Goal: Communication & Community: Ask a question

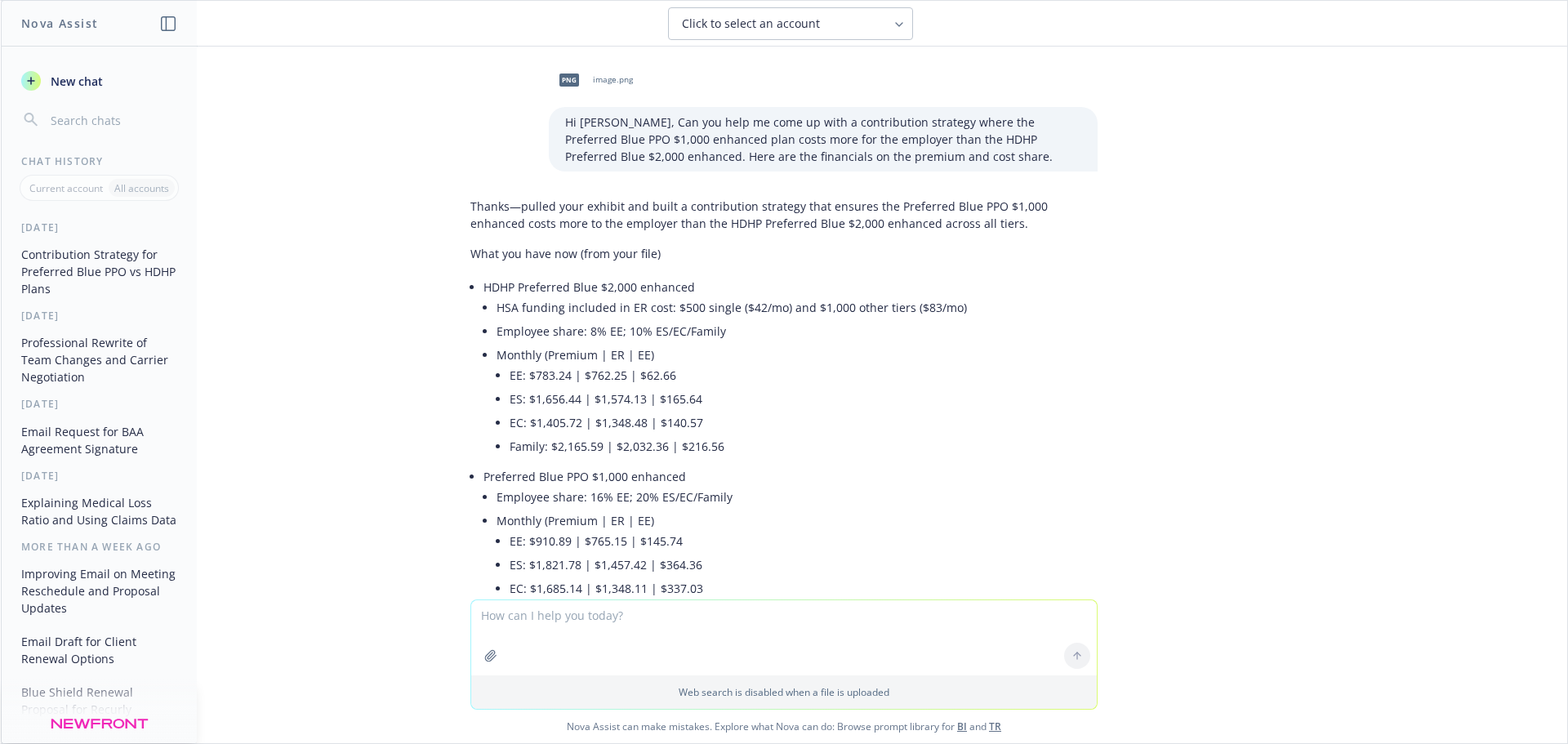
scroll to position [1543, 0]
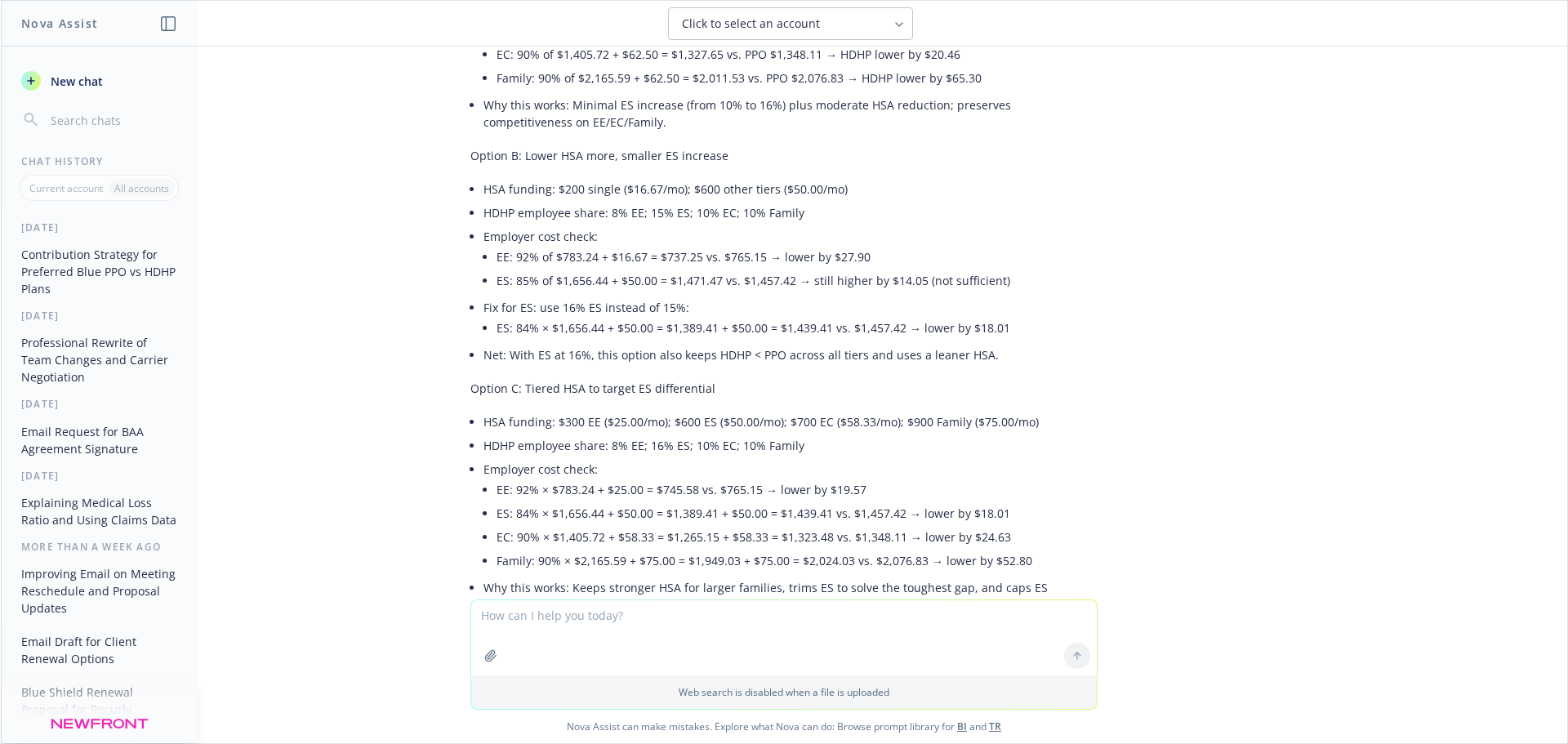
drag, startPoint x: 513, startPoint y: 618, endPoint x: 536, endPoint y: 613, distance: 23.5
click at [513, 617] on textarea at bounding box center [784, 638] width 626 height 75
click at [881, 621] on textarea "Hi Nova, my Level funded client is experiencing an upcoming RIF." at bounding box center [784, 637] width 626 height 77
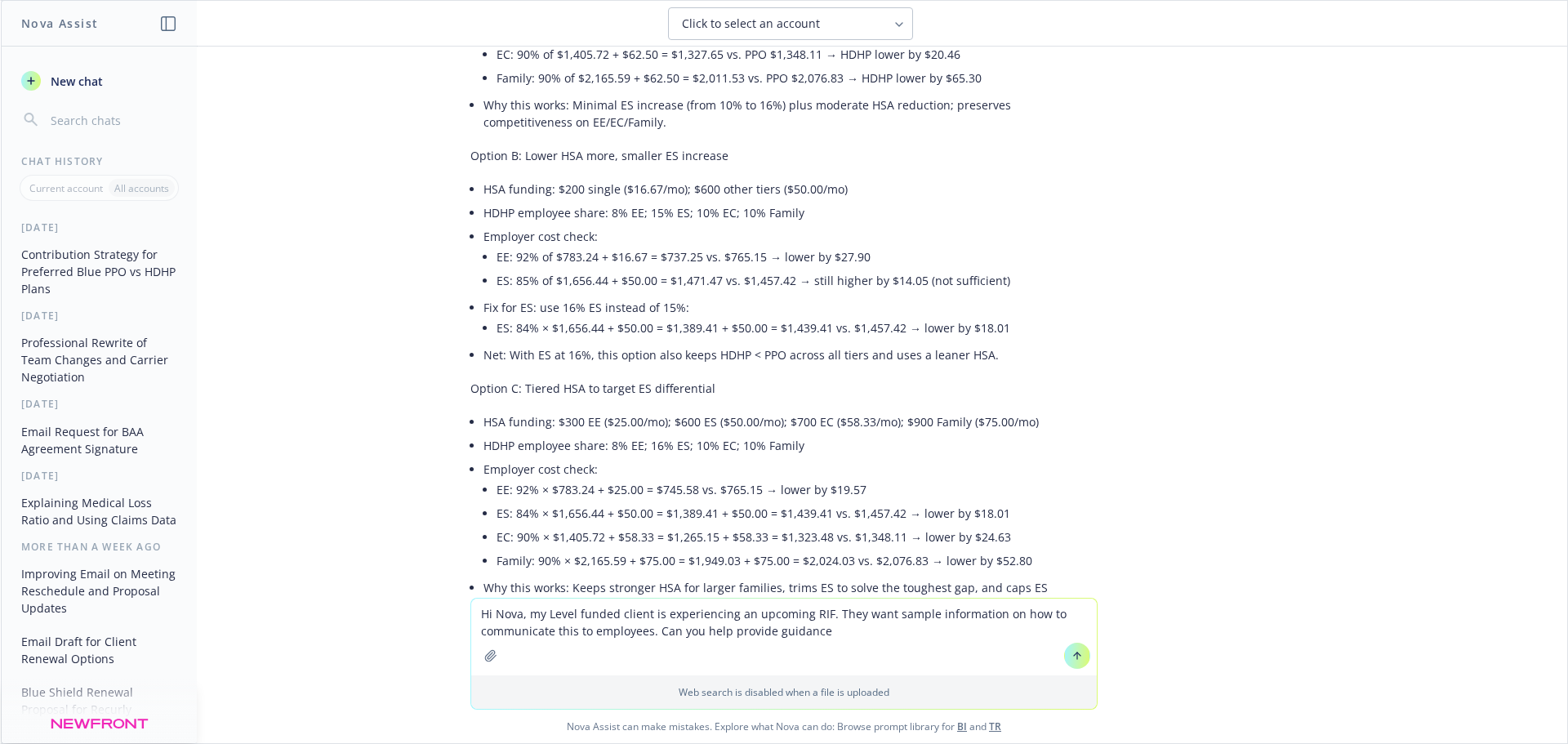
type textarea "Hi Nova, my Level funded client is experiencing an upcoming RIF. They want samp…"
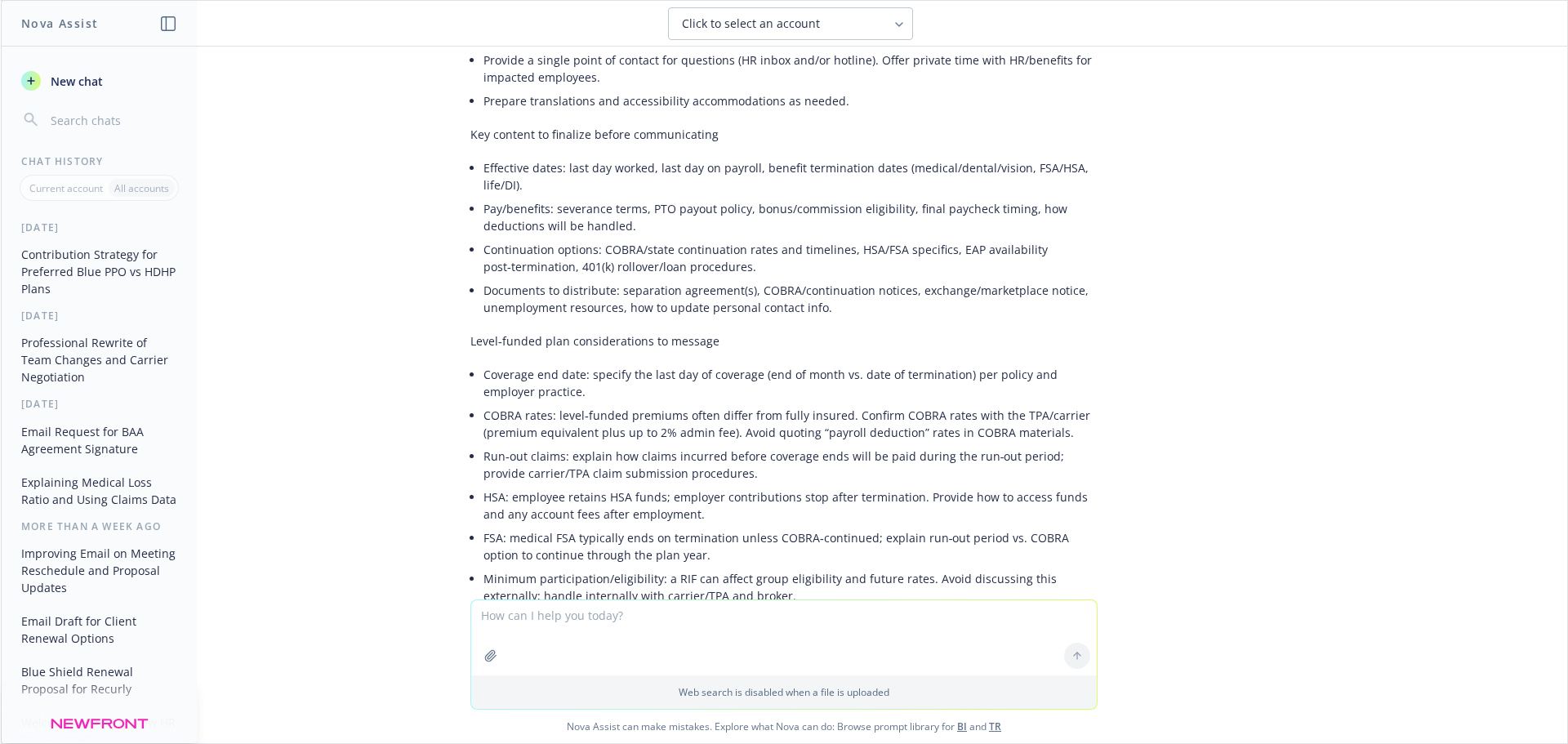
scroll to position [2833, 0]
